Goal: Browse casually: Explore the website without a specific task or goal

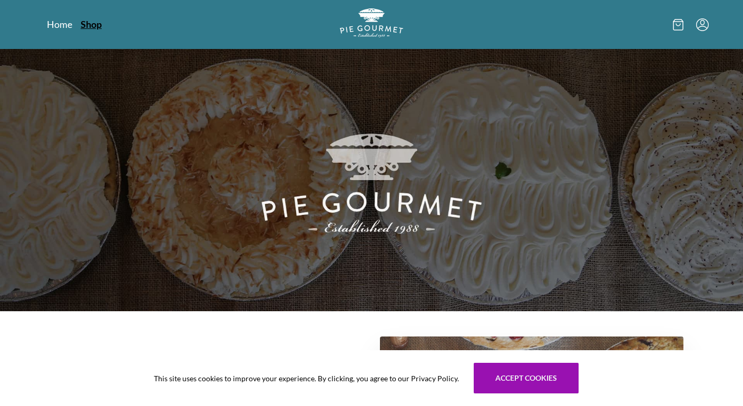
click at [93, 21] on link "Shop" at bounding box center [91, 24] width 21 height 13
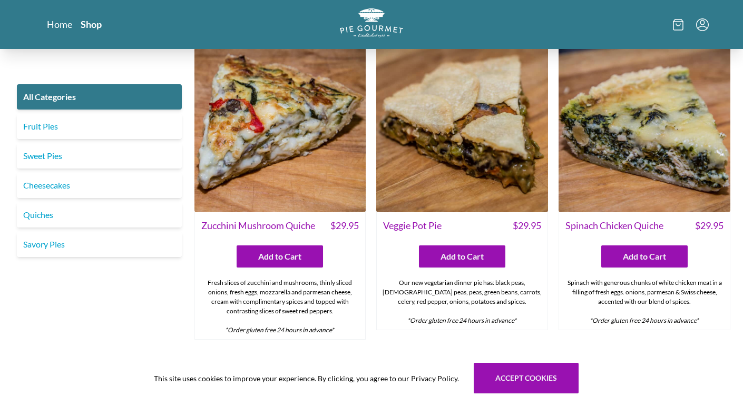
scroll to position [592, 0]
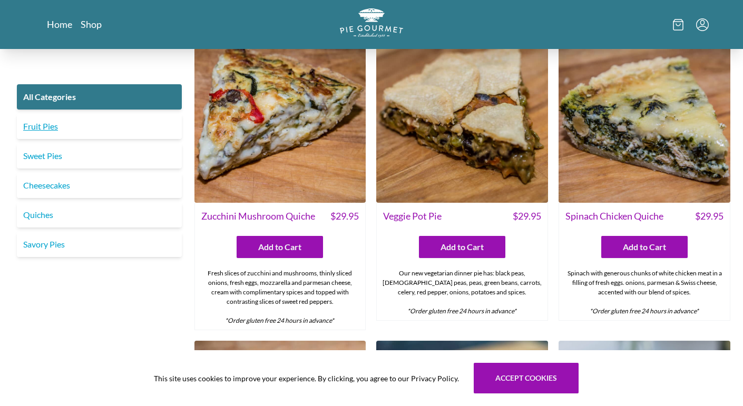
click at [28, 121] on link "Fruit Pies" at bounding box center [99, 126] width 165 height 25
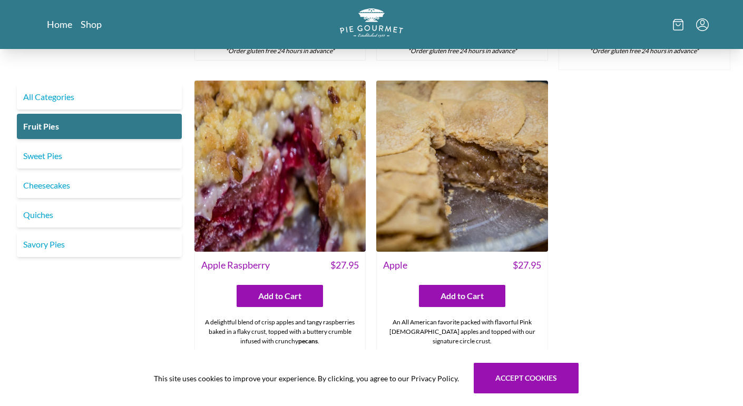
scroll to position [1012, 0]
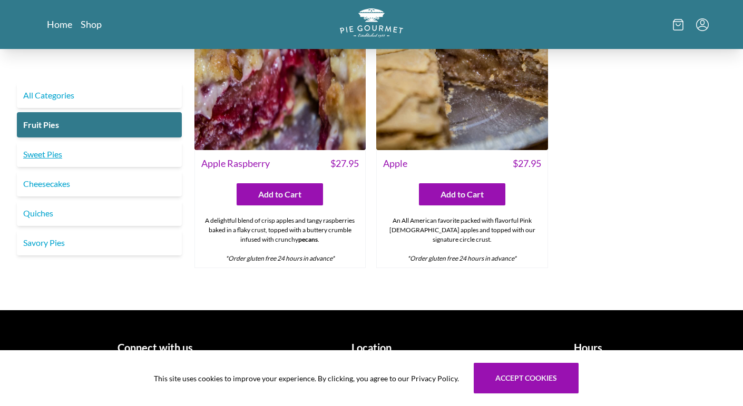
click at [64, 142] on link "Sweet Pies" at bounding box center [99, 154] width 165 height 25
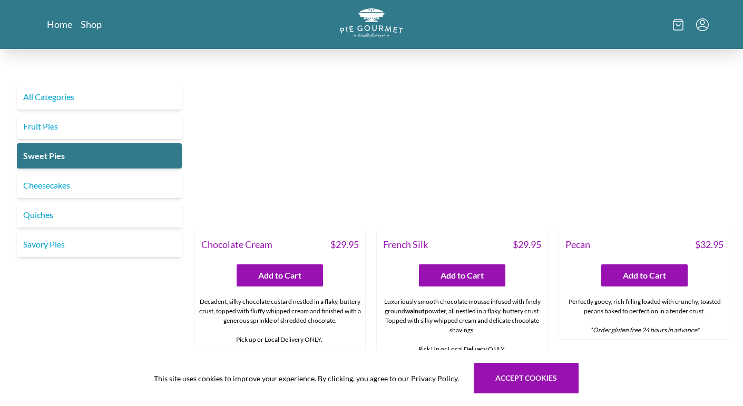
scroll to position [322, 0]
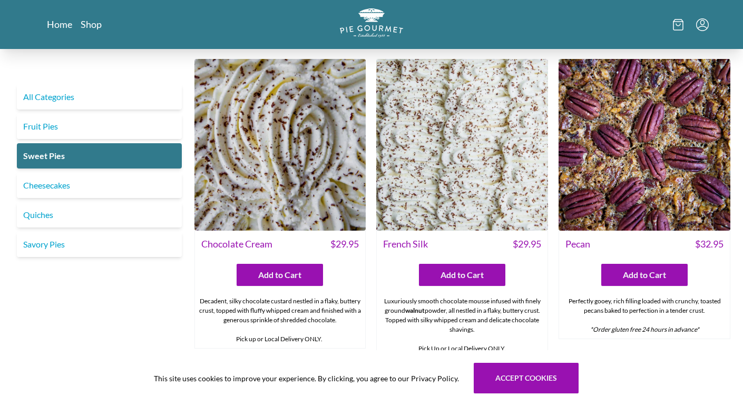
click at [303, 147] on img at bounding box center [280, 145] width 172 height 172
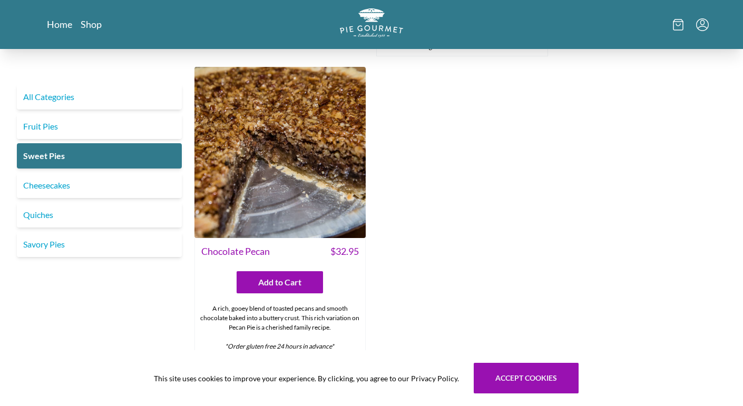
scroll to position [641, 0]
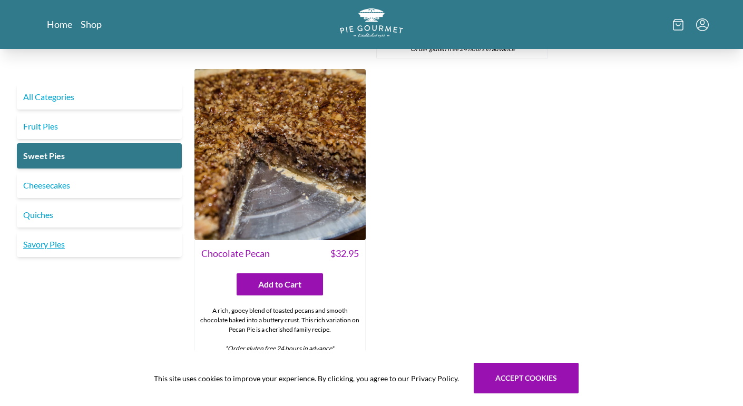
click at [57, 235] on link "Savory Pies" at bounding box center [99, 244] width 165 height 25
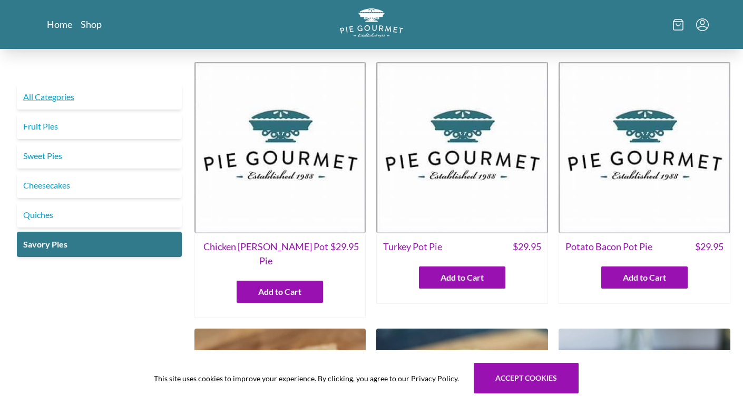
click at [94, 95] on link "All Categories" at bounding box center [99, 96] width 165 height 25
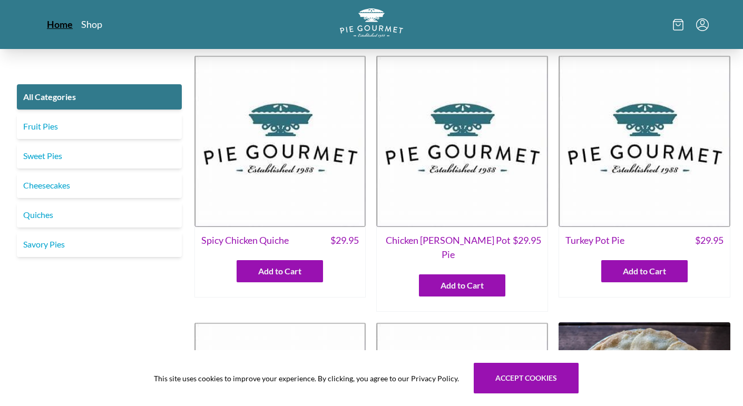
click at [54, 26] on link "Home" at bounding box center [60, 24] width 26 height 13
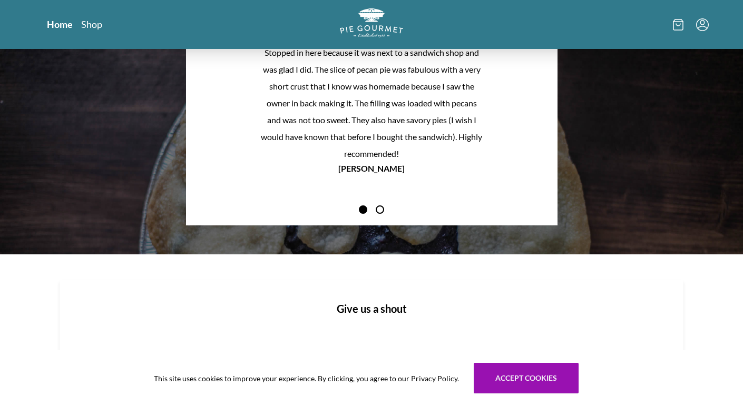
scroll to position [1270, 0]
